Goal: Task Accomplishment & Management: Use online tool/utility

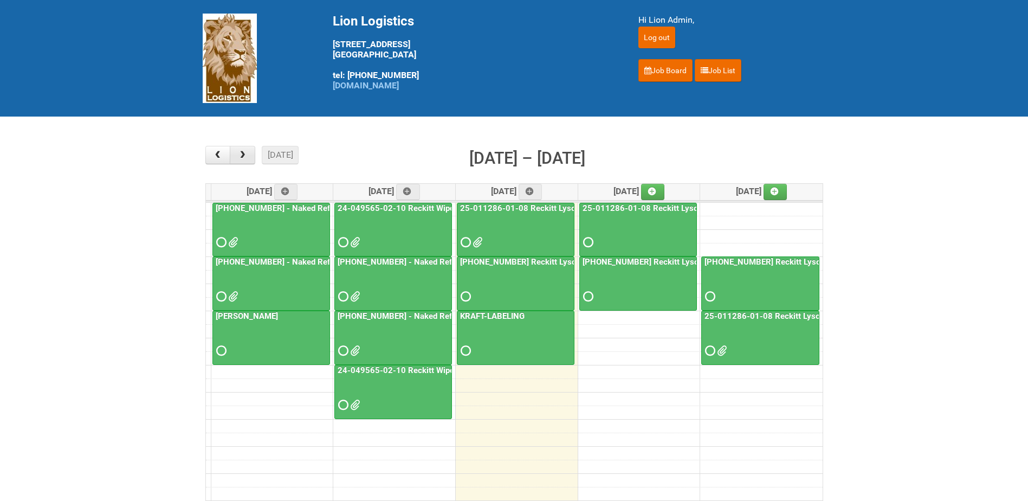
click at [250, 159] on button "button" at bounding box center [242, 155] width 25 height 18
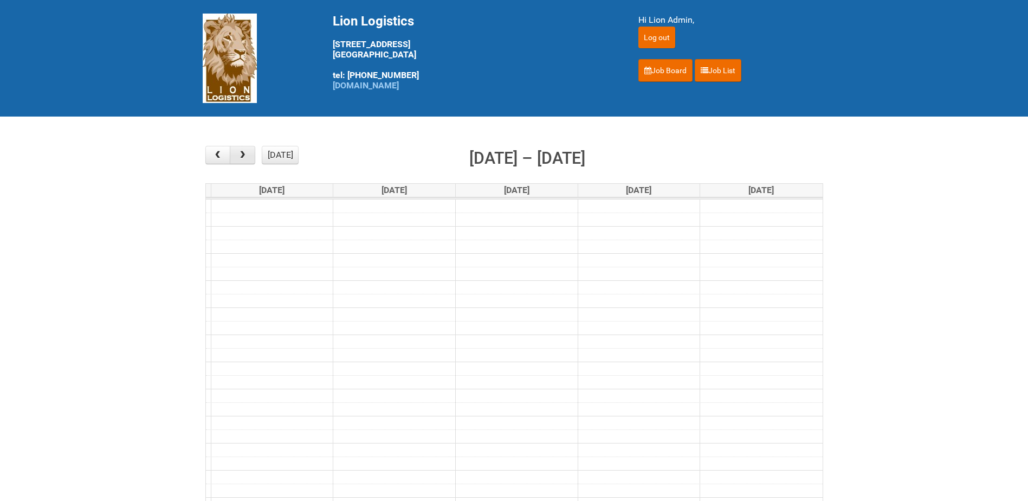
click at [244, 160] on button "button" at bounding box center [242, 155] width 25 height 18
click at [222, 165] on div "today month week Oct 20 – 24, 2025" at bounding box center [514, 160] width 618 height 29
click at [221, 163] on button "button" at bounding box center [217, 155] width 25 height 18
click at [218, 158] on span "button" at bounding box center [218, 155] width 10 height 9
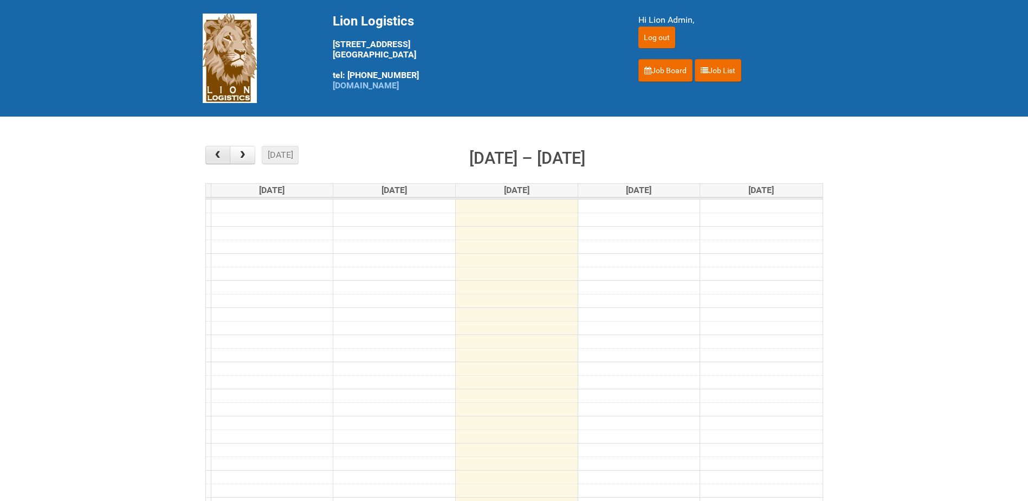
click at [221, 156] on span "button" at bounding box center [218, 155] width 10 height 9
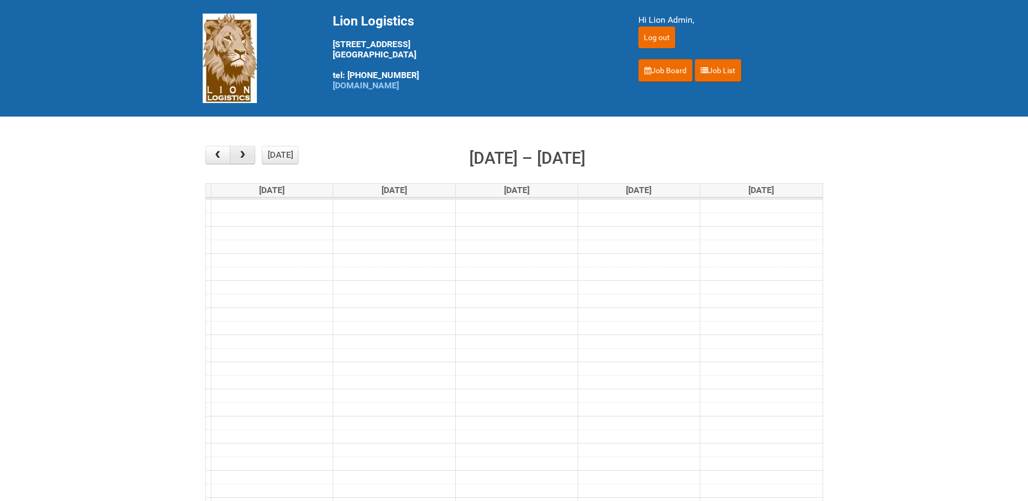
click at [248, 151] on button "button" at bounding box center [242, 155] width 25 height 18
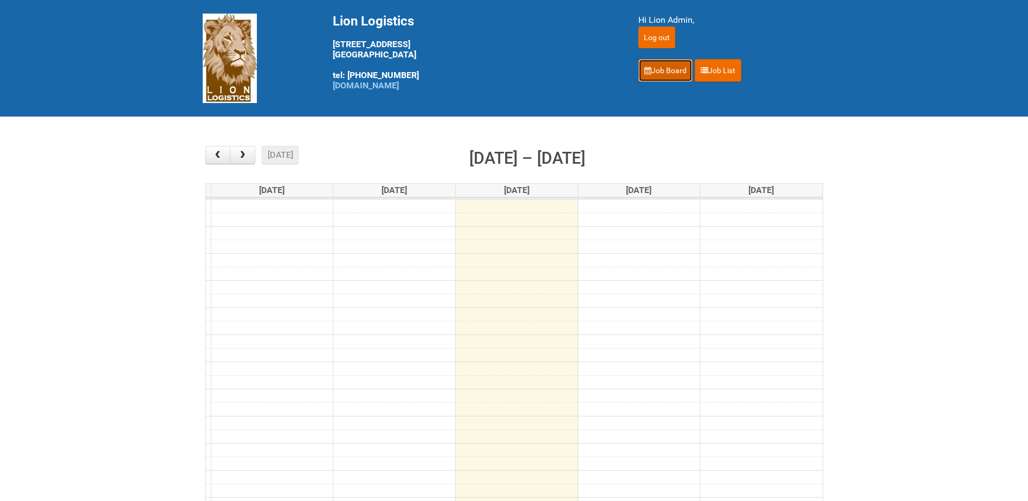
click at [673, 72] on link "Job Board" at bounding box center [666, 70] width 54 height 23
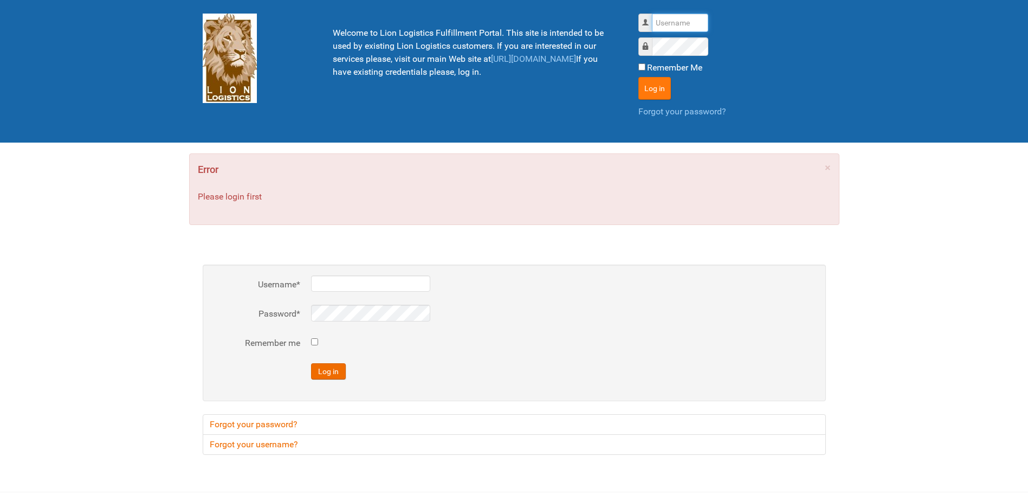
type input "Lion"
click at [660, 93] on button "Log in" at bounding box center [655, 88] width 33 height 23
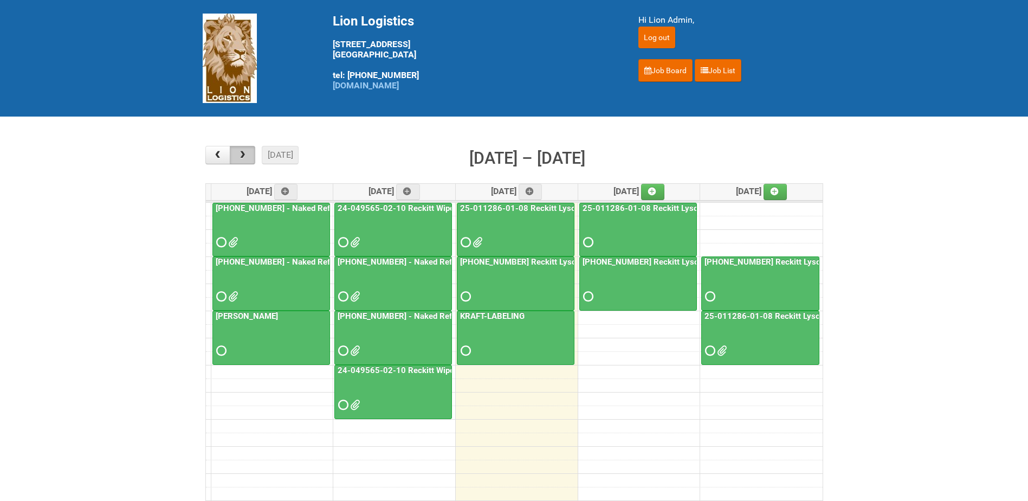
click at [242, 159] on span "button" at bounding box center [242, 155] width 10 height 9
